Goal: Task Accomplishment & Management: Manage account settings

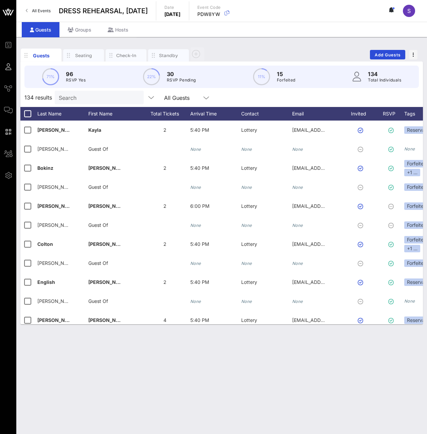
click at [328, 48] on div "Guests Seating Check-In Standby Add Guests" at bounding box center [221, 55] width 403 height 22
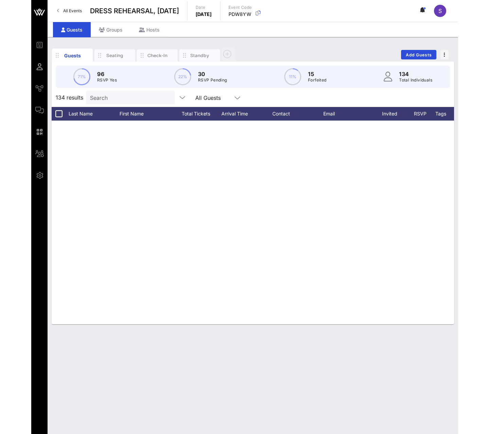
scroll to position [2351, 0]
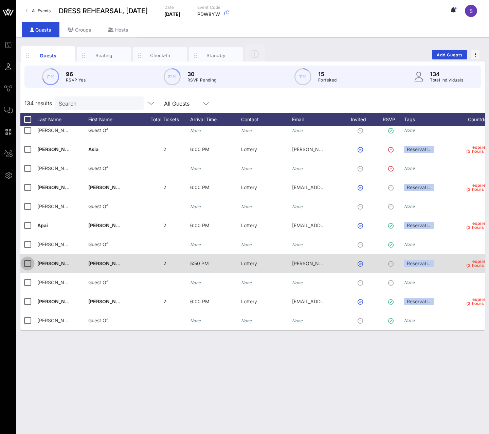
click at [28, 261] on div at bounding box center [28, 264] width 12 height 12
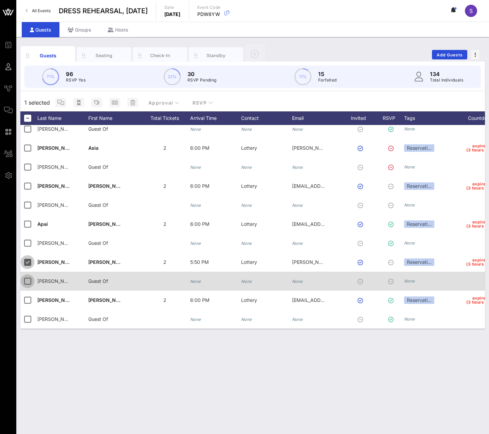
click at [27, 278] on div at bounding box center [28, 282] width 12 height 12
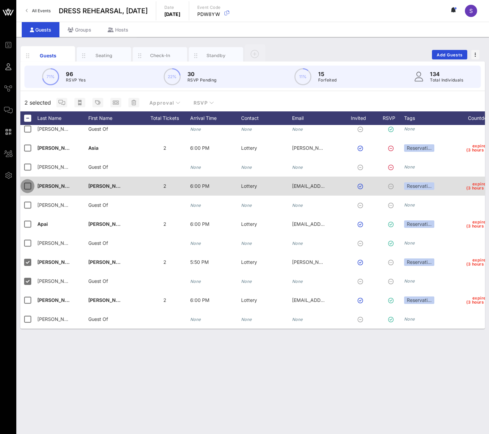
click at [28, 180] on div at bounding box center [28, 186] width 12 height 12
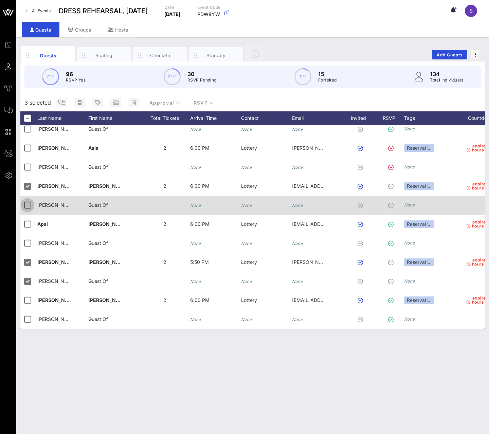
click at [28, 199] on div at bounding box center [28, 205] width 12 height 12
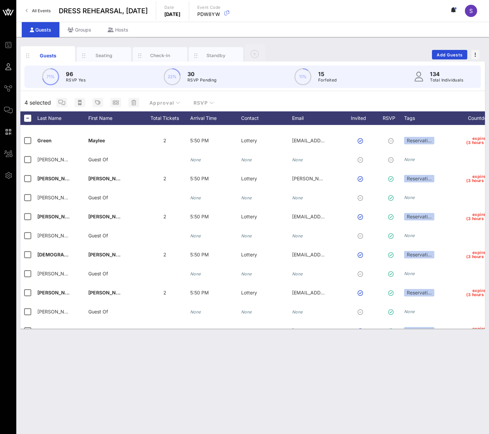
scroll to position [2113, 0]
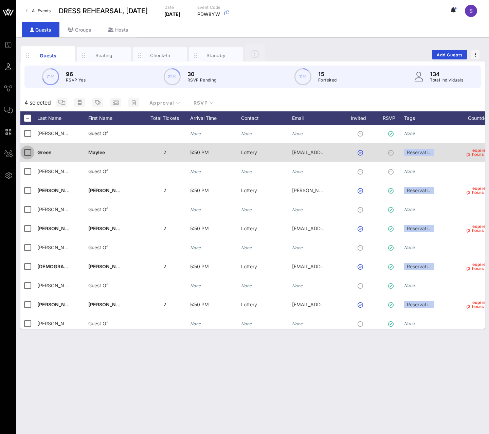
click at [29, 152] on div at bounding box center [28, 153] width 12 height 12
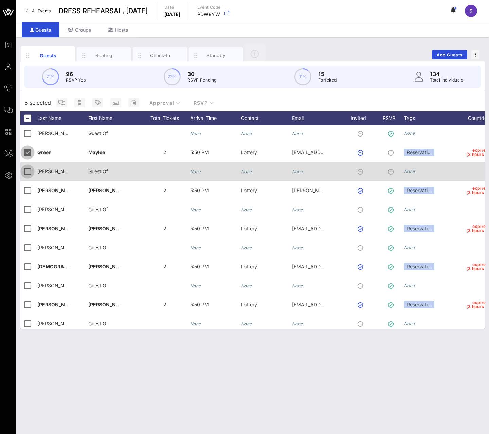
click at [27, 167] on div at bounding box center [28, 172] width 12 height 12
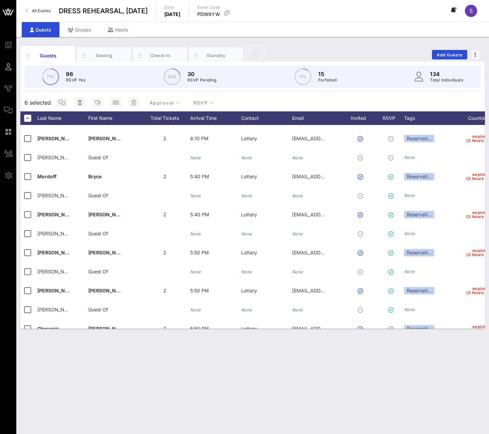
scroll to position [1774, 0]
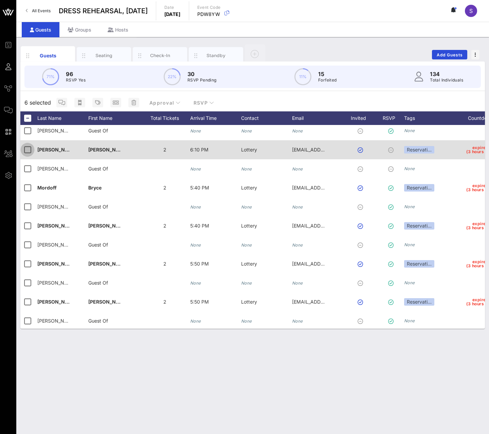
click at [27, 151] on div at bounding box center [28, 150] width 12 height 12
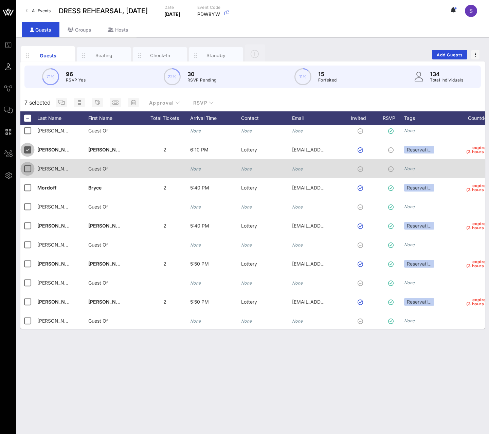
click at [25, 167] on div at bounding box center [28, 169] width 12 height 12
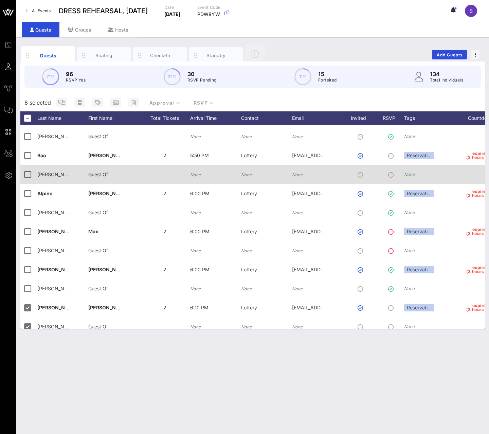
scroll to position [1604, 0]
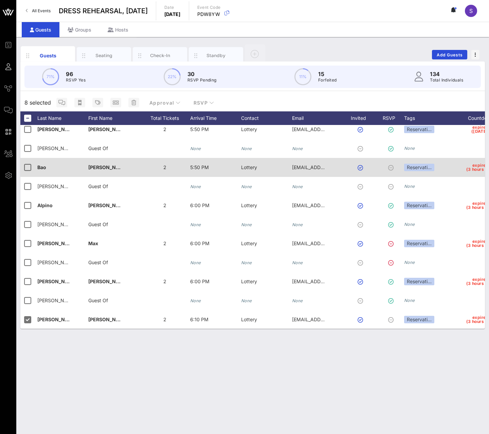
drag, startPoint x: 29, startPoint y: 169, endPoint x: 29, endPoint y: 176, distance: 6.8
click at [29, 169] on div at bounding box center [28, 168] width 12 height 12
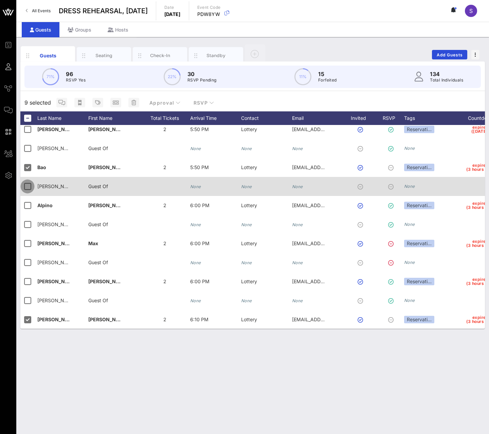
click at [28, 183] on div at bounding box center [28, 187] width 12 height 12
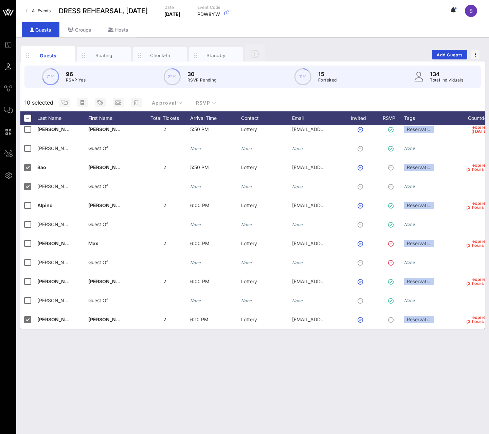
click at [260, 92] on div "71% 96 RSVP Yes 22% 30 RSVP Pending 11% 15 Forfeited 134 Total Individuals 10 s…" at bounding box center [252, 195] width 465 height 267
click at [95, 101] on span "button" at bounding box center [100, 102] width 11 height 5
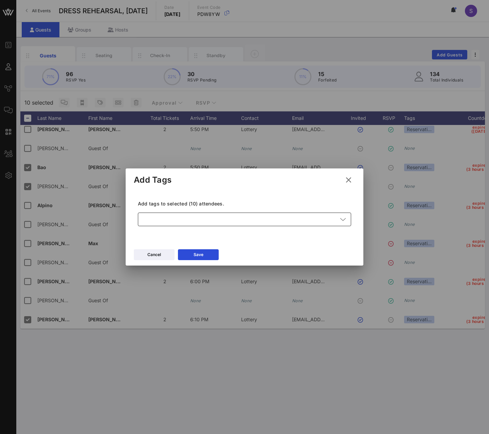
click at [180, 219] on div at bounding box center [240, 220] width 196 height 14
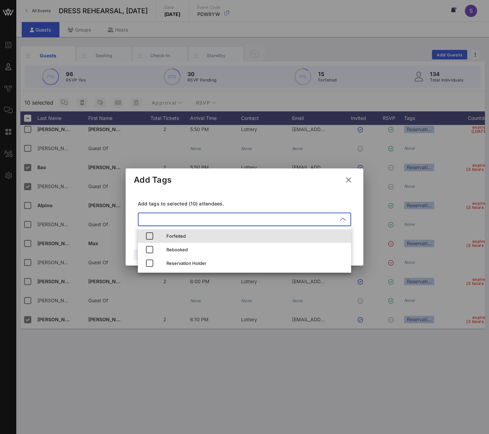
drag, startPoint x: 173, startPoint y: 233, endPoint x: 204, endPoint y: 195, distance: 49.3
click at [173, 233] on div "Forfeited" at bounding box center [256, 236] width 179 height 11
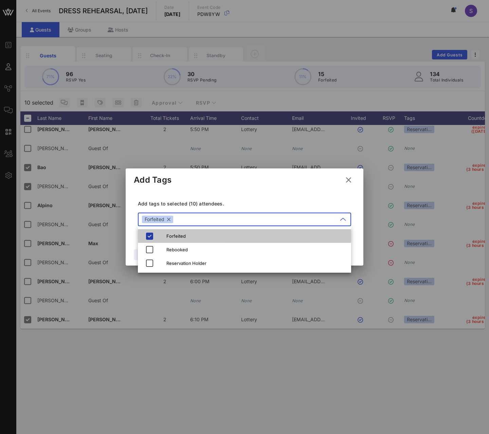
click at [204, 195] on div "Add tags to selected (10) attendees. ​ Forfeited" at bounding box center [245, 215] width 222 height 50
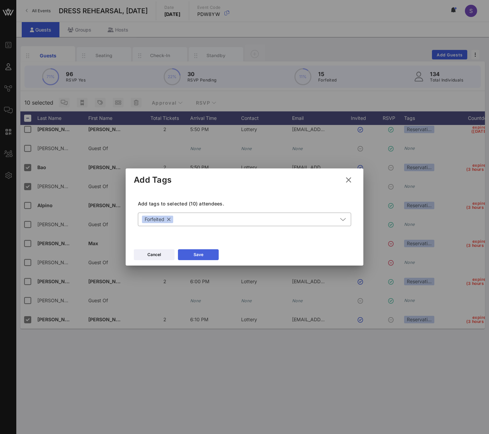
click at [206, 257] on button "Save" at bounding box center [198, 254] width 41 height 11
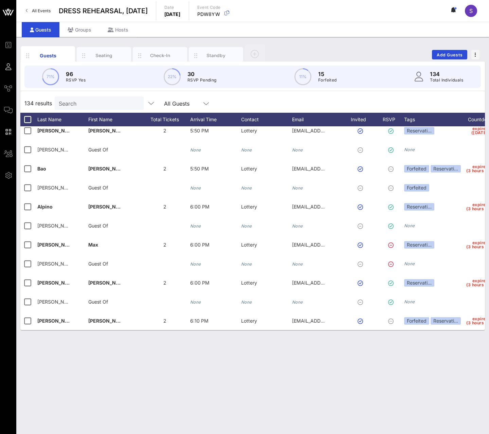
drag, startPoint x: 392, startPoint y: 418, endPoint x: 390, endPoint y: 411, distance: 7.9
click at [392, 418] on div "Guests Seating Check-In Standby Add Guests 71% 96 RSVP Yes 22% 30 RSVP Pending …" at bounding box center [252, 235] width 473 height 397
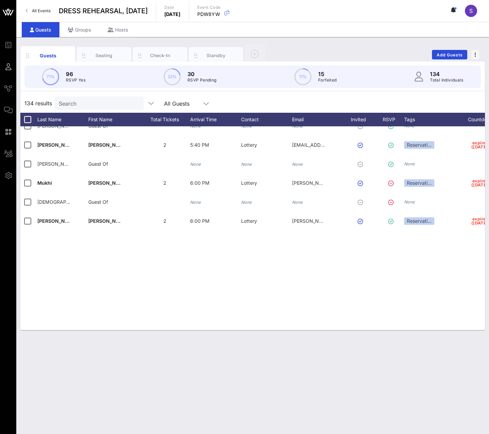
scroll to position [516, 0]
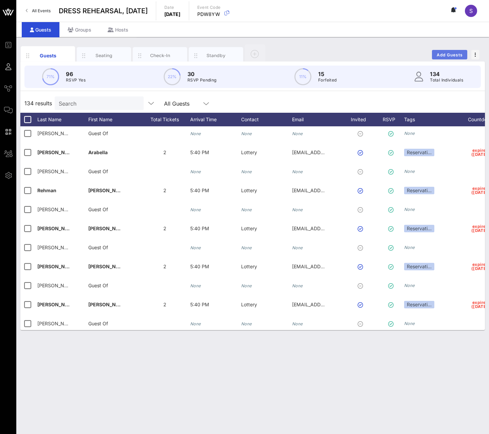
click at [427, 55] on span "Add Guests" at bounding box center [450, 54] width 27 height 5
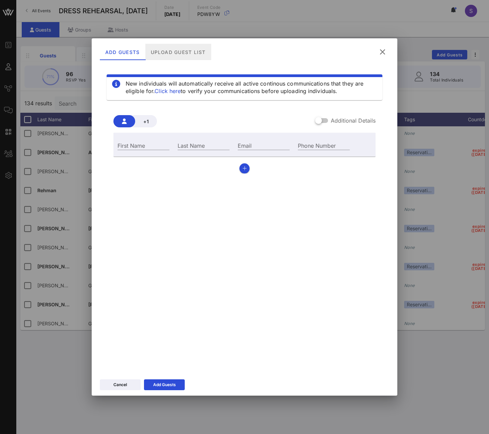
drag, startPoint x: 171, startPoint y: 56, endPoint x: 212, endPoint y: 71, distance: 44.1
click at [171, 56] on div "Upload Guest List" at bounding box center [178, 52] width 66 height 16
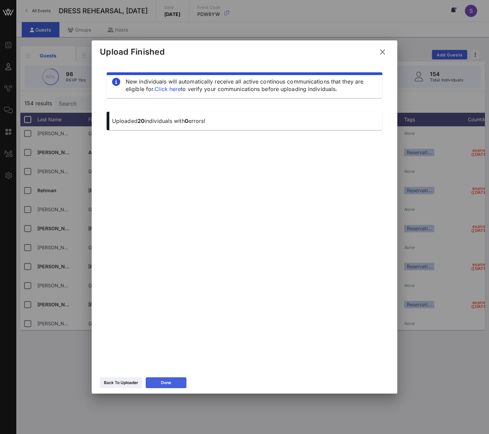
click at [178, 379] on button "Done" at bounding box center [166, 383] width 41 height 11
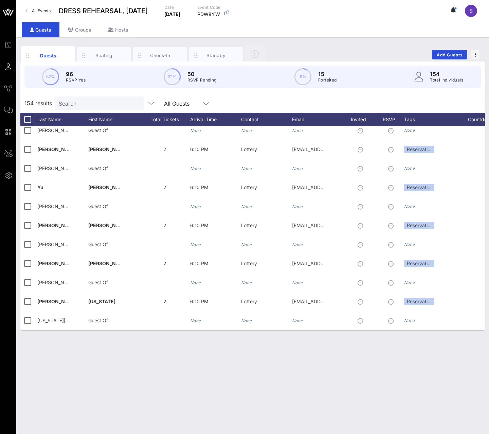
scroll to position [2732, 0]
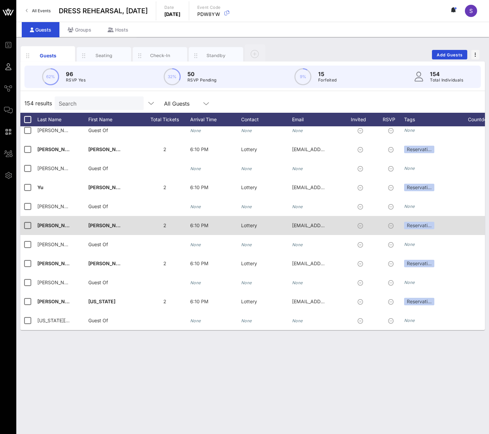
click at [81, 224] on div "[PERSON_NAME]�" at bounding box center [62, 229] width 51 height 27
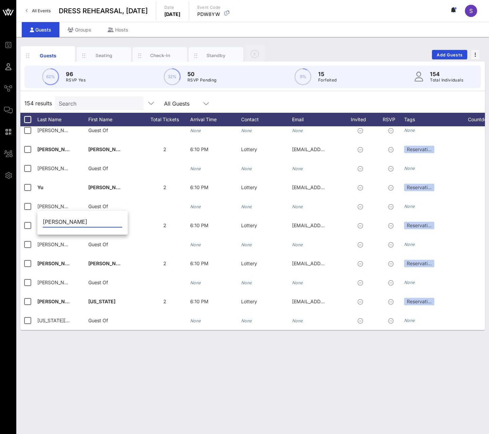
type input "[PERSON_NAME]"
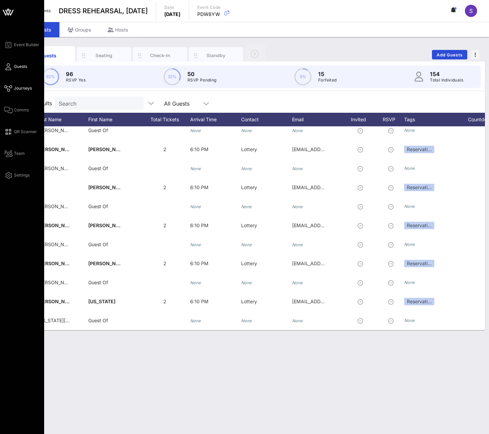
click at [15, 91] on span "Journeys" at bounding box center [23, 88] width 18 height 6
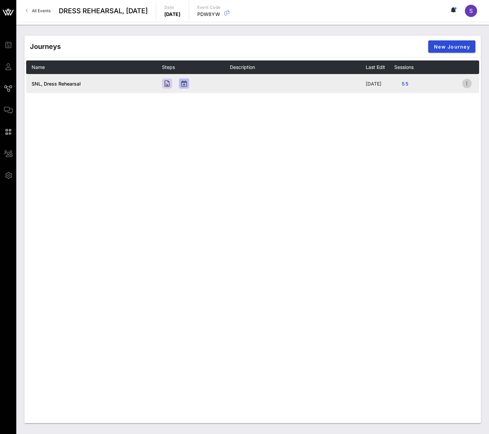
click at [427, 85] on icon "button" at bounding box center [467, 84] width 8 height 8
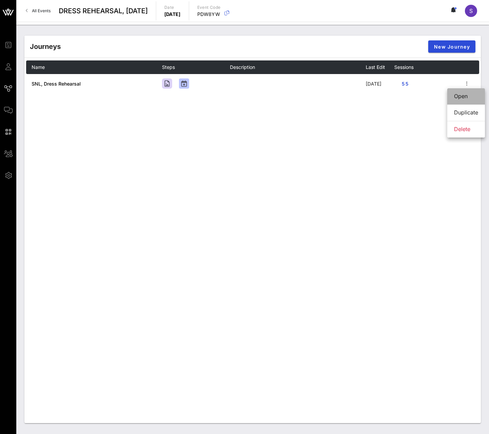
drag, startPoint x: 464, startPoint y: 95, endPoint x: 366, endPoint y: 34, distance: 115.2
click at [427, 95] on div "Open" at bounding box center [466, 96] width 24 height 6
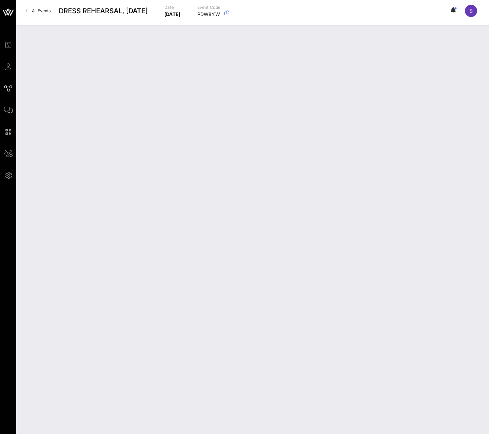
type input "SNL, Dress Rehearsal"
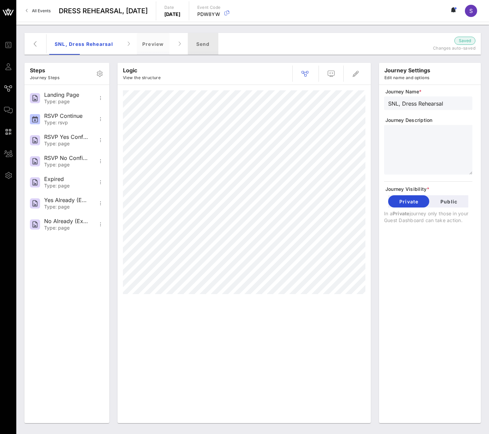
click at [211, 49] on div "Send" at bounding box center [203, 44] width 31 height 22
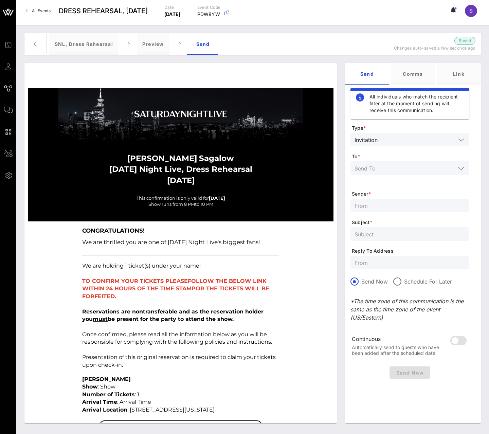
click at [376, 262] on input "text" at bounding box center [410, 262] width 111 height 9
paste input "[EMAIL_ADDRESS][DOMAIN_NAME]"
type input "[EMAIL_ADDRESS][DOMAIN_NAME]"
click at [393, 168] on input "text" at bounding box center [405, 168] width 101 height 9
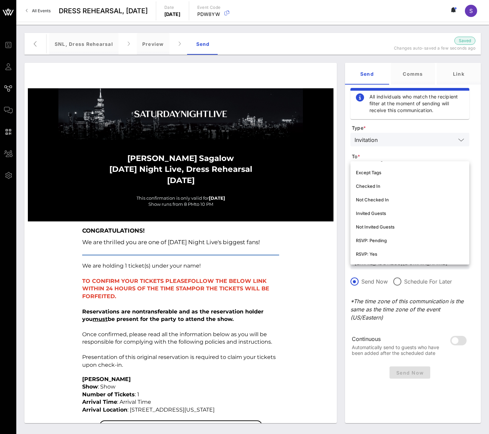
scroll to position [68, 0]
click at [395, 224] on div "Not Invited Guests" at bounding box center [410, 225] width 108 height 5
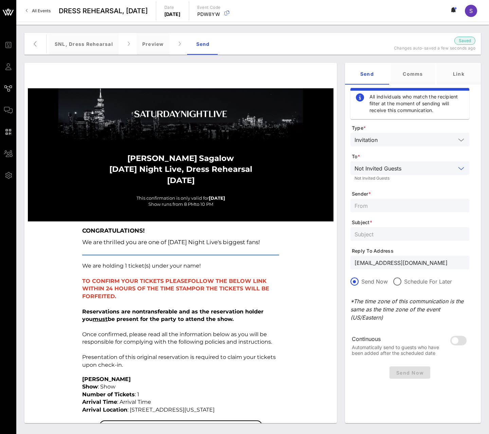
click at [393, 200] on div at bounding box center [410, 206] width 111 height 14
type input "SNL Reservations"
type input "[DATE] NIGHT LIVE, Dress Rehearsal - [DATE]"
click at [415, 371] on span "Send Now" at bounding box center [409, 373] width 35 height 6
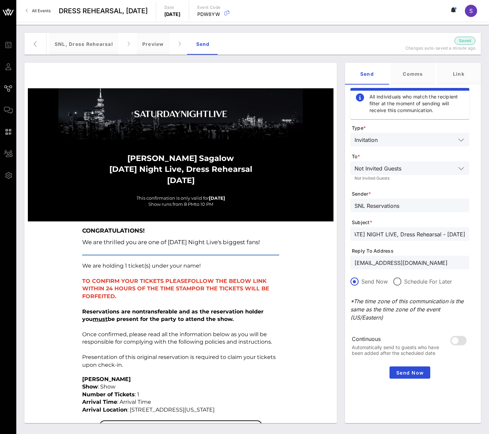
scroll to position [0, 0]
